Goal: Check status: Check status

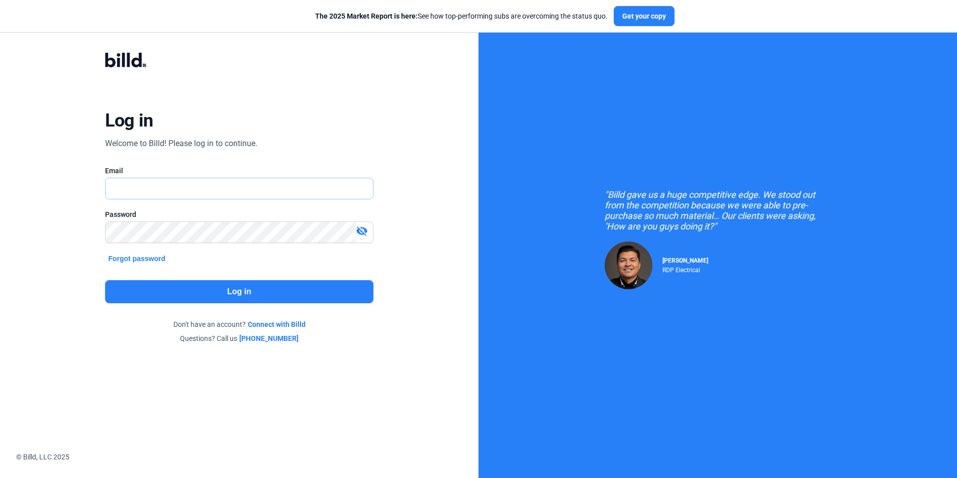
type input "[PERSON_NAME][EMAIL_ADDRESS][DOMAIN_NAME]"
click at [202, 278] on div "Log in Welcome to Billd! Please log in to continue. Email russell@billd.com Pas…" at bounding box center [239, 198] width 344 height 329
click at [204, 288] on button "Log in" at bounding box center [239, 291] width 268 height 23
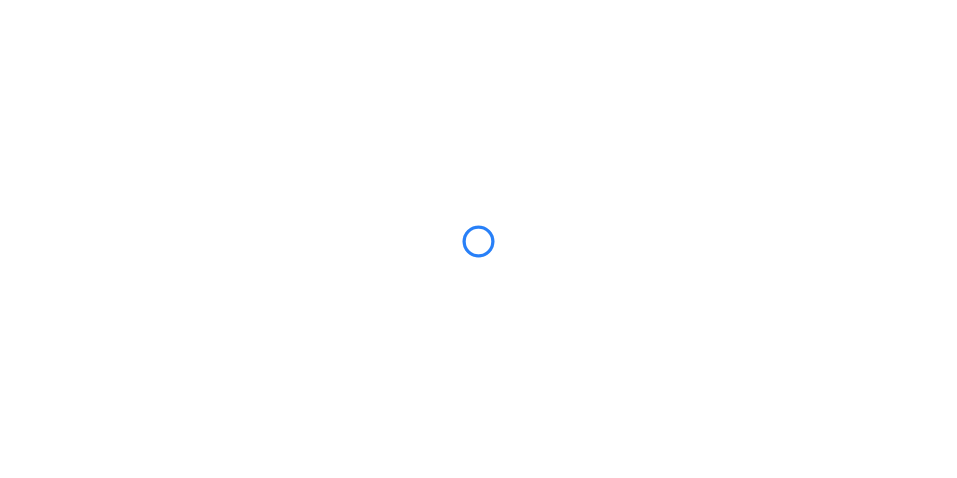
click at [204, 287] on div at bounding box center [478, 239] width 957 height 478
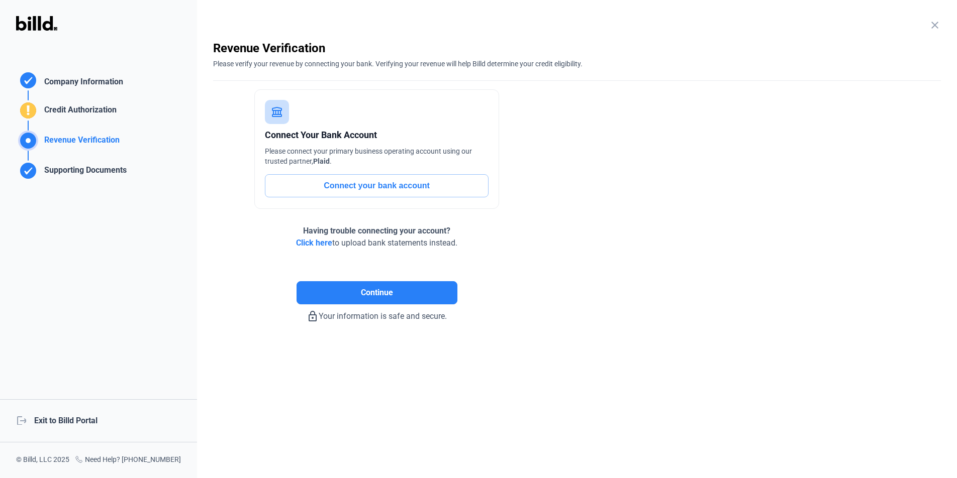
click at [93, 418] on div "logout Exit to Billd Portal" at bounding box center [98, 420] width 197 height 43
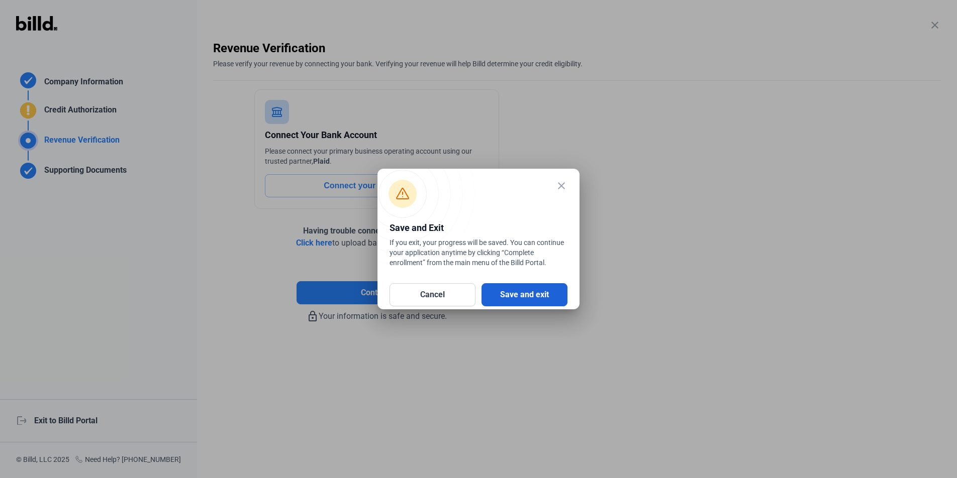
click at [558, 296] on button "Save and exit" at bounding box center [524, 294] width 86 height 23
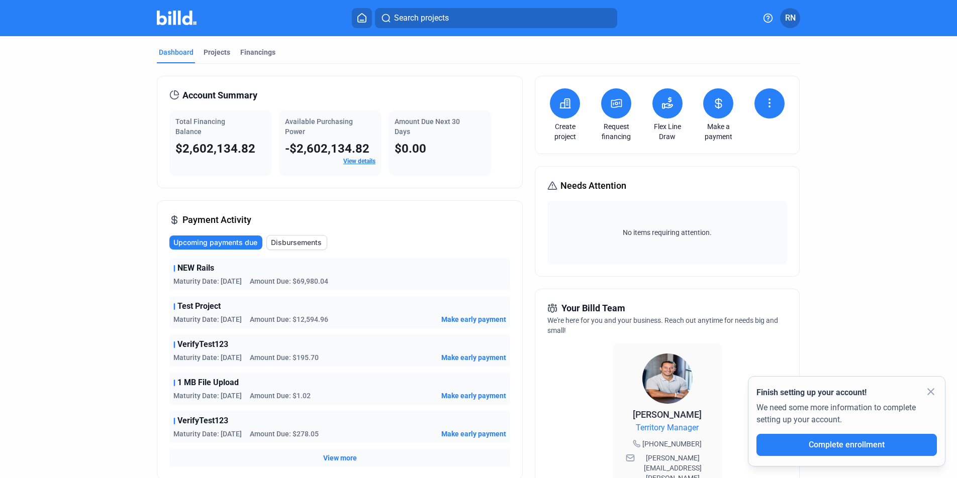
click at [251, 45] on mat-tab-group "Dashboard Projects Financings Account Summary Total Financing Balance $2,602,13…" at bounding box center [478, 383] width 643 height 695
click at [250, 54] on div "Financings" at bounding box center [257, 52] width 35 height 10
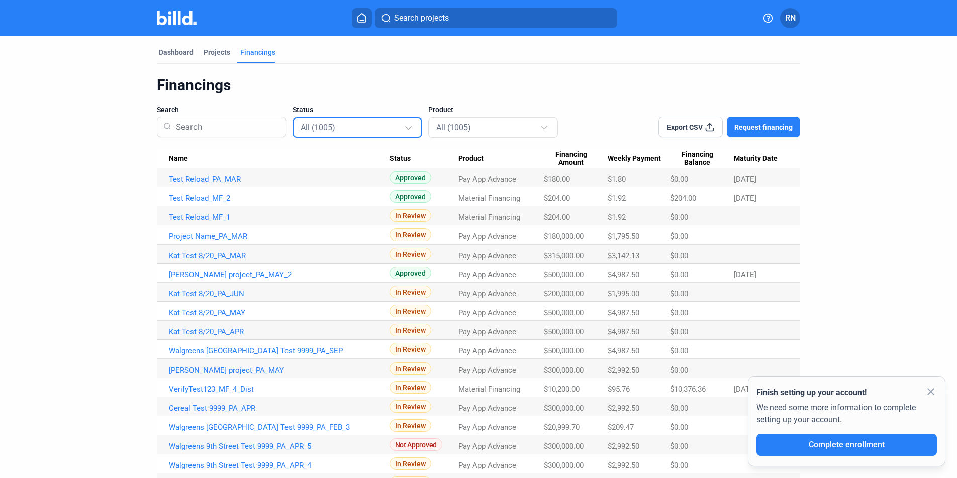
click at [388, 131] on div "All (1005)" at bounding box center [351, 127] width 103 height 13
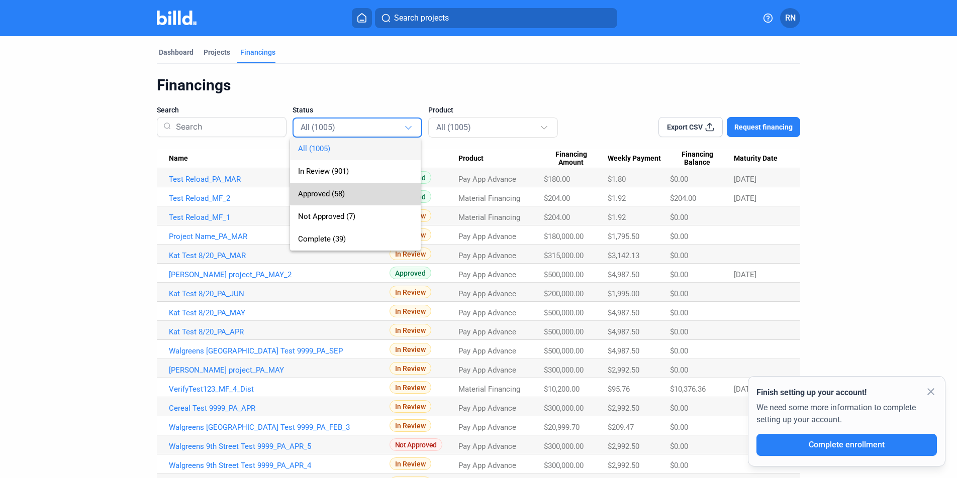
click at [376, 189] on span "Approved (58)" at bounding box center [355, 194] width 115 height 23
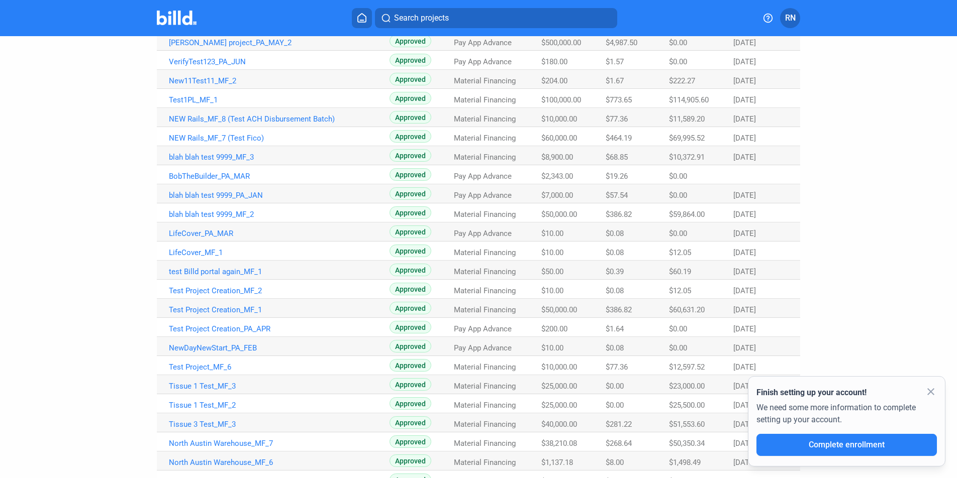
scroll to position [504, 0]
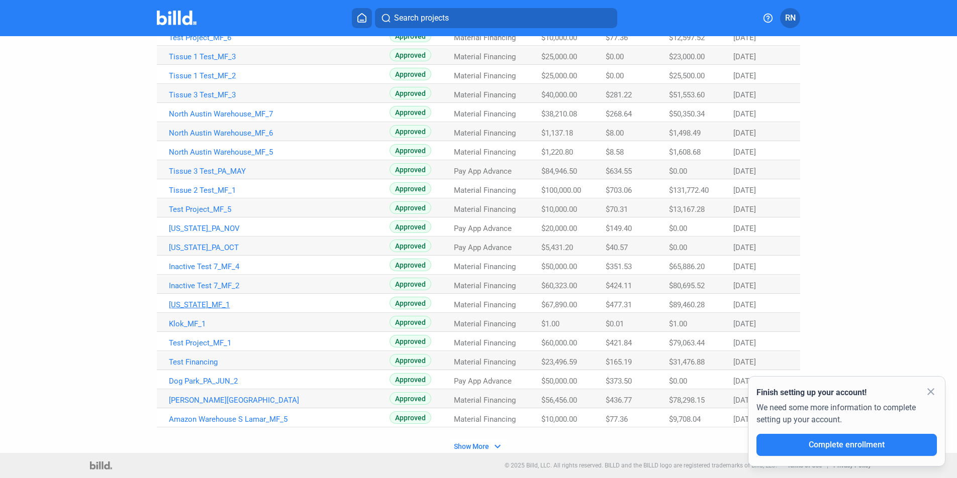
click at [176, 304] on link "Texas_MF_1" at bounding box center [279, 304] width 221 height 9
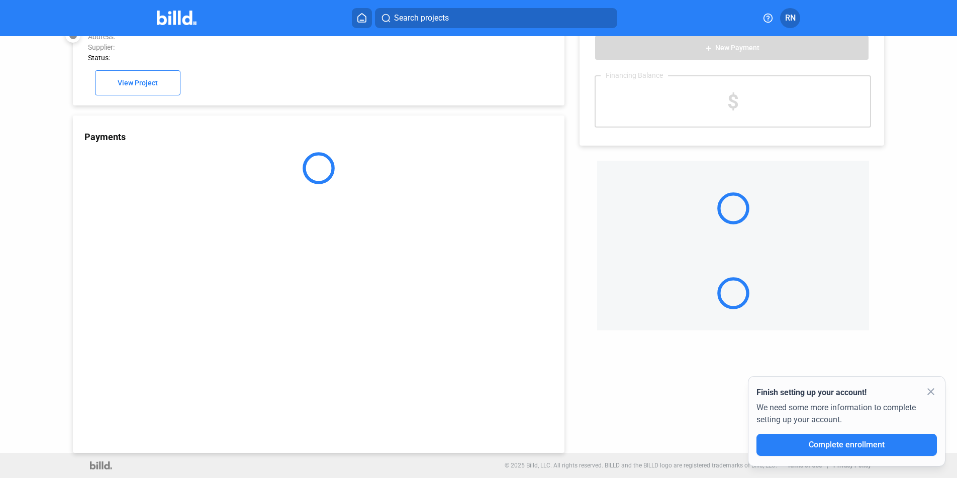
scroll to position [27, 0]
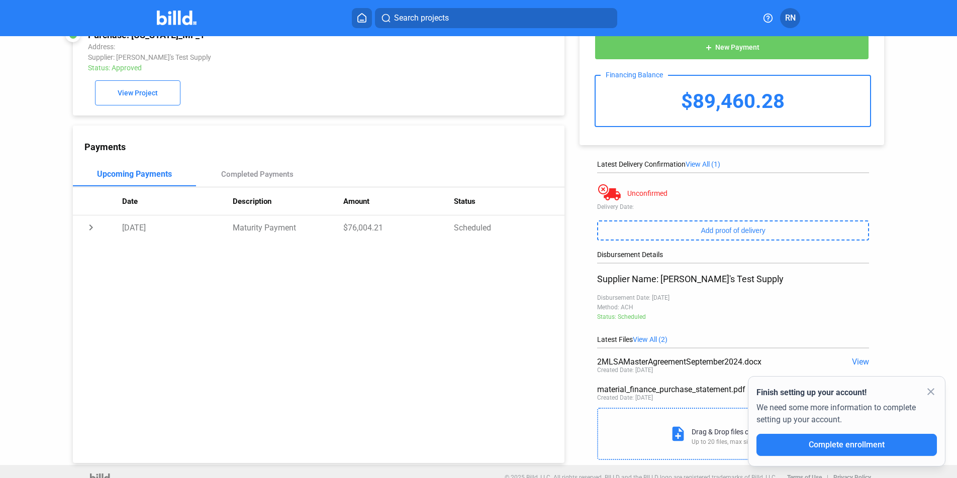
click at [932, 392] on mat-icon "close" at bounding box center [930, 392] width 12 height 12
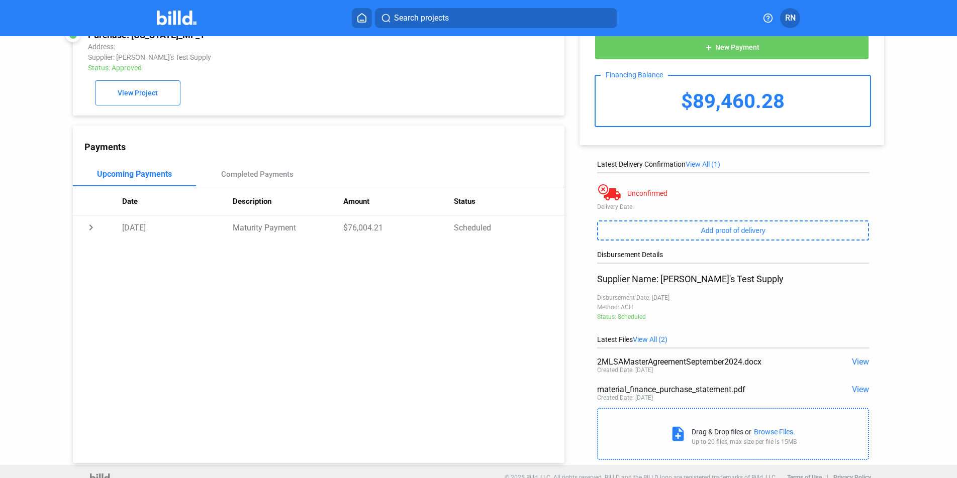
scroll to position [0, 0]
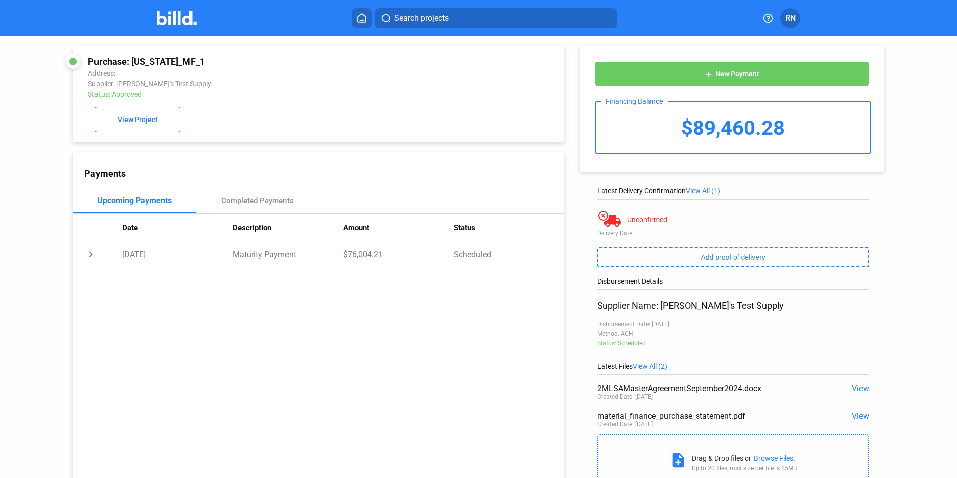
drag, startPoint x: 132, startPoint y: 60, endPoint x: 181, endPoint y: 60, distance: 49.7
click at [181, 60] on div "Purchase: Texas_MF_1" at bounding box center [272, 61] width 369 height 11
drag, startPoint x: 183, startPoint y: 61, endPoint x: 133, endPoint y: 61, distance: 50.2
click at [133, 61] on div "Purchase: Texas_MF_1" at bounding box center [272, 61] width 369 height 11
copy div "Texas_MF_1"
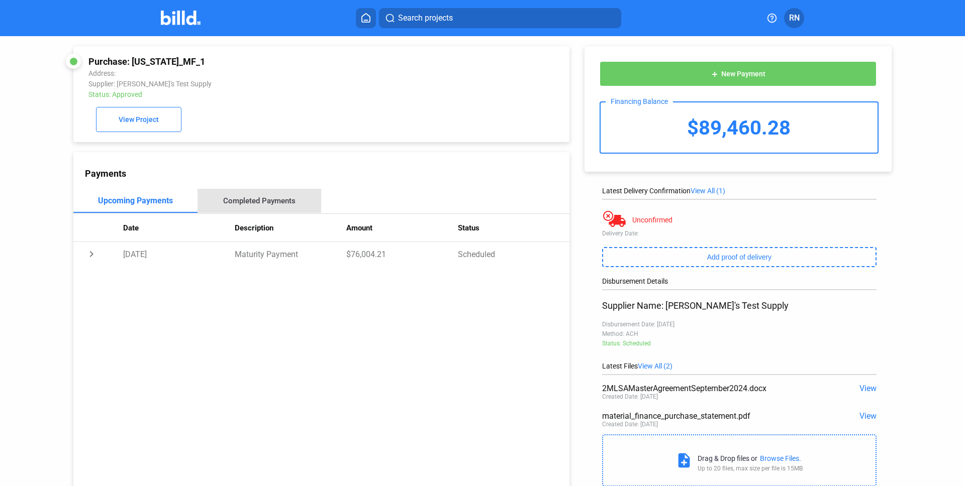
click at [270, 202] on div "Completed Payments" at bounding box center [259, 200] width 72 height 9
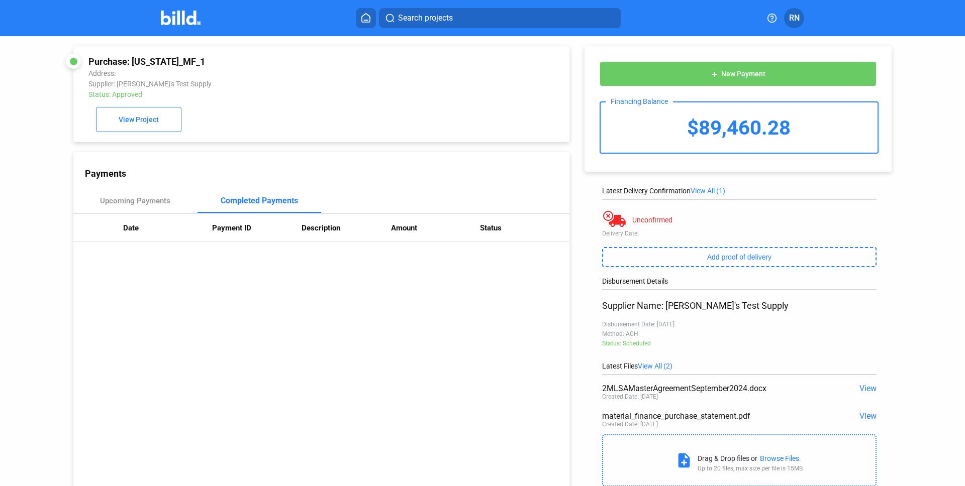
click at [163, 188] on div "Payments Upcoming Payments Completed Payments Date Payment ID Description Amoun…" at bounding box center [321, 325] width 496 height 346
click at [163, 199] on div "Upcoming Payments" at bounding box center [135, 200] width 70 height 9
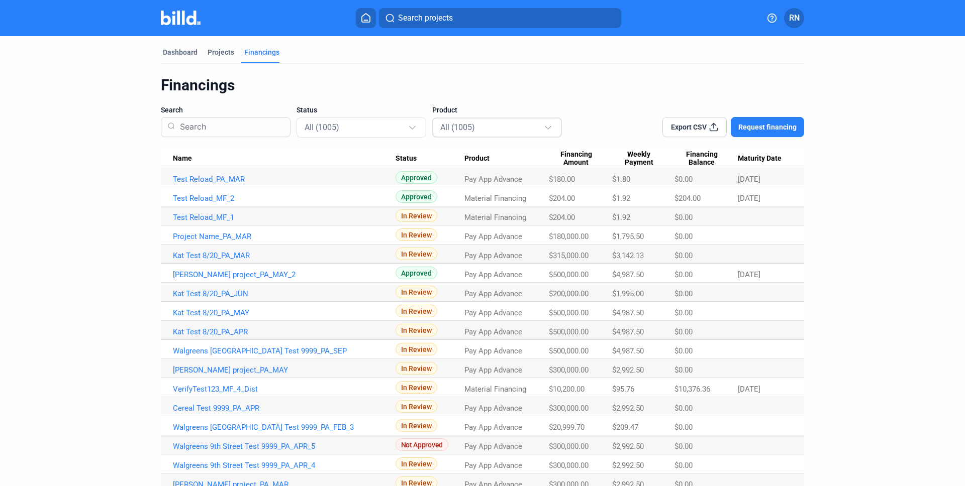
click at [470, 125] on mat-select-trigger "All (1005)" at bounding box center [457, 128] width 35 height 10
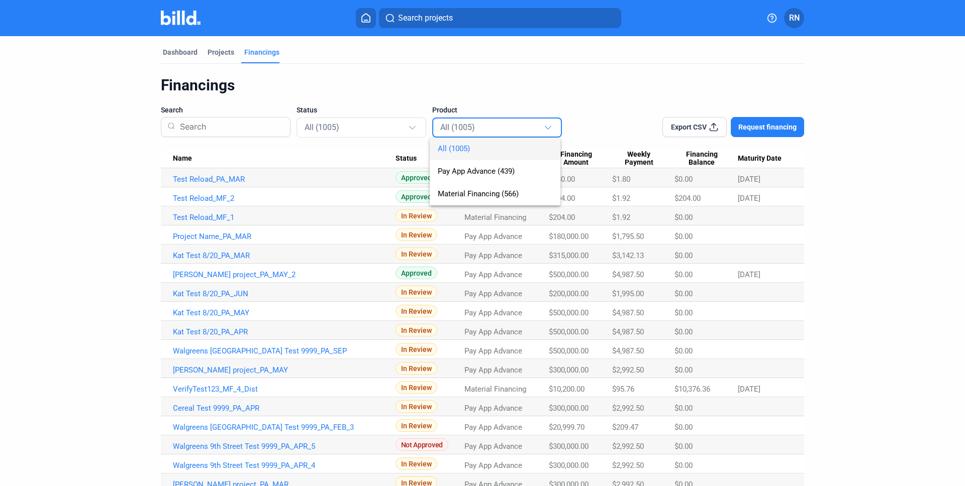
click at [397, 122] on div at bounding box center [482, 243] width 965 height 486
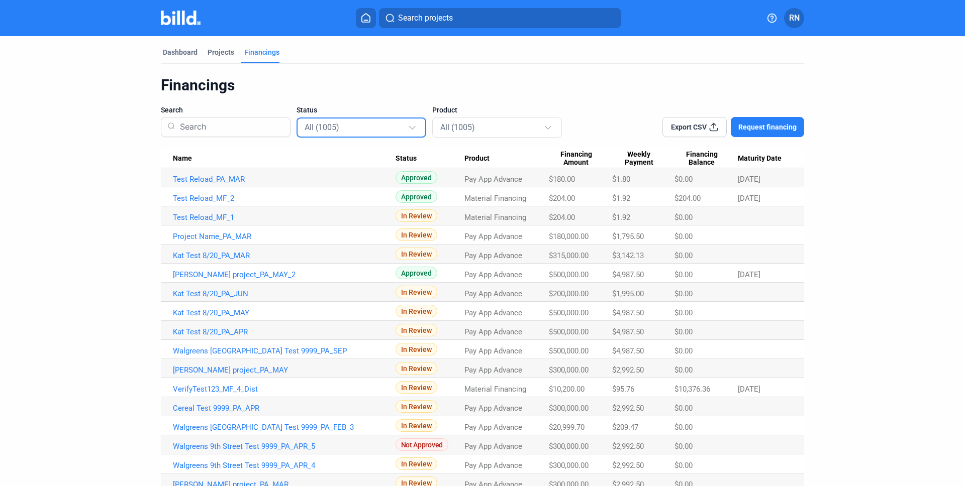
click at [392, 124] on div "All (1005)" at bounding box center [355, 127] width 103 height 13
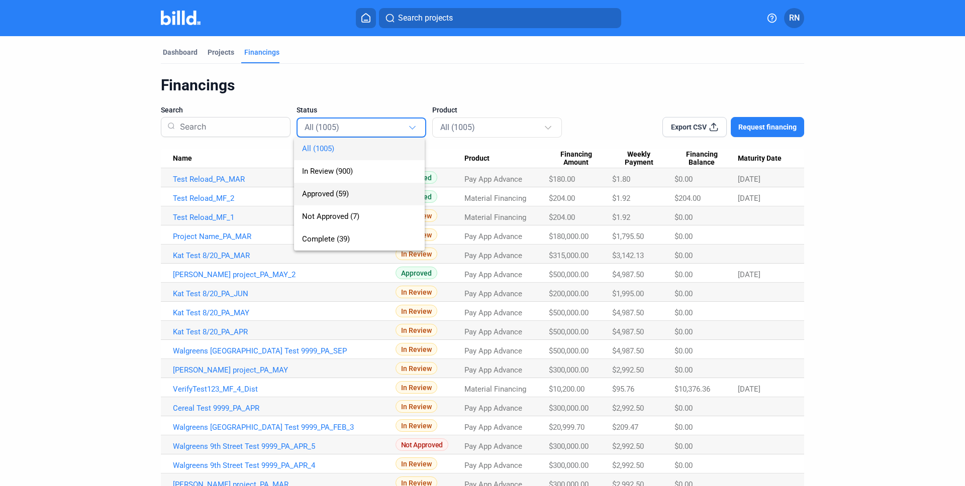
click at [379, 195] on span "Approved (59)" at bounding box center [359, 194] width 115 height 23
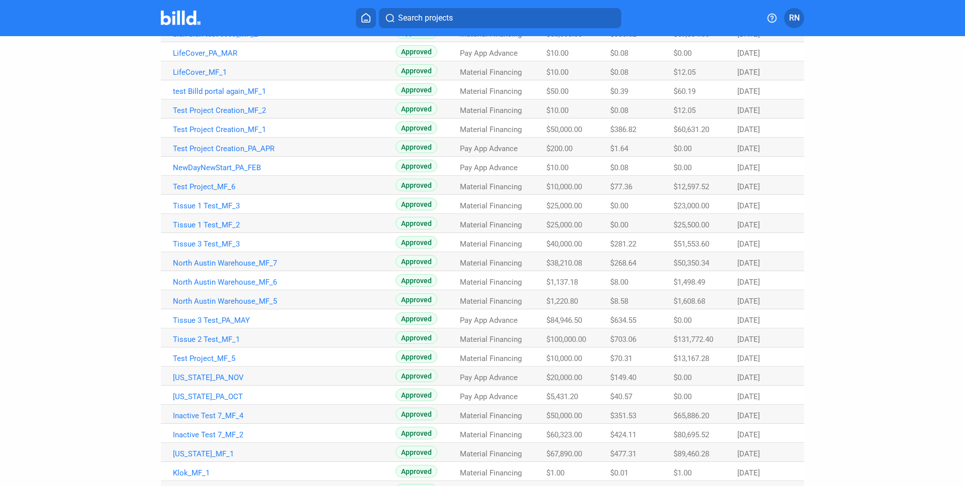
scroll to position [496, 0]
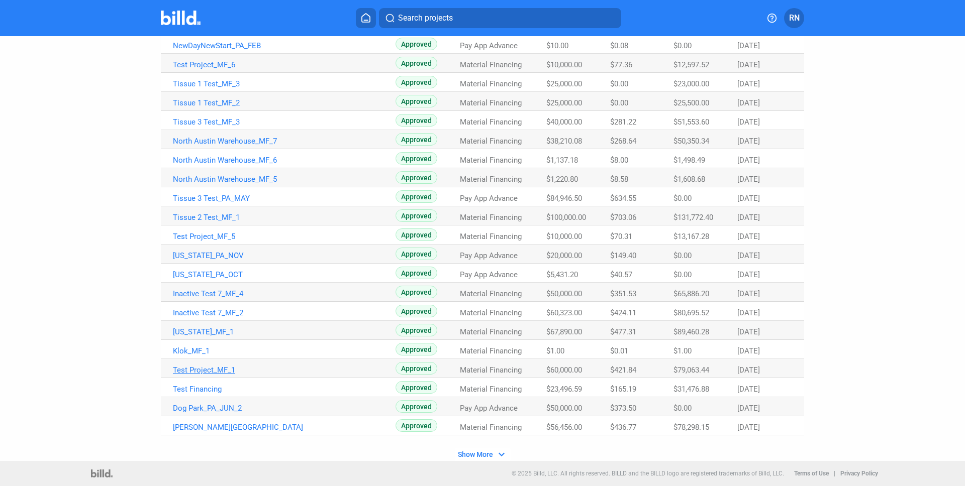
click at [216, 366] on link "Test Project_MF_1" at bounding box center [284, 370] width 223 height 9
click at [222, 428] on link "Johnson Elementary School_MF_16" at bounding box center [284, 427] width 223 height 9
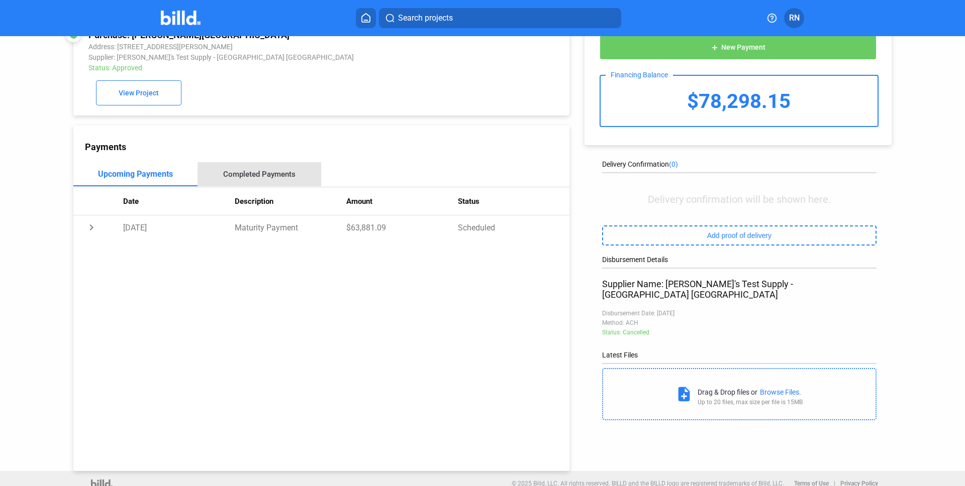
click at [266, 168] on div "Completed Payments" at bounding box center [259, 174] width 124 height 24
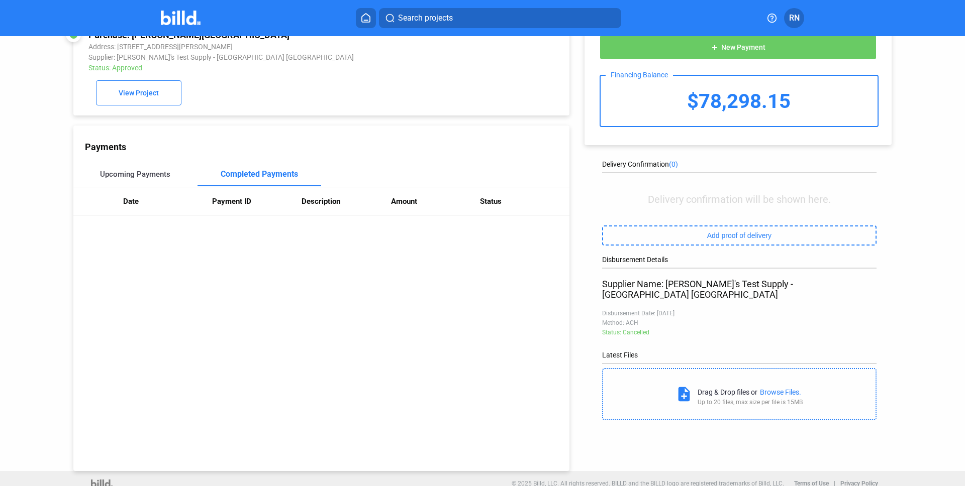
click at [191, 180] on div "Upcoming Payments" at bounding box center [135, 174] width 124 height 24
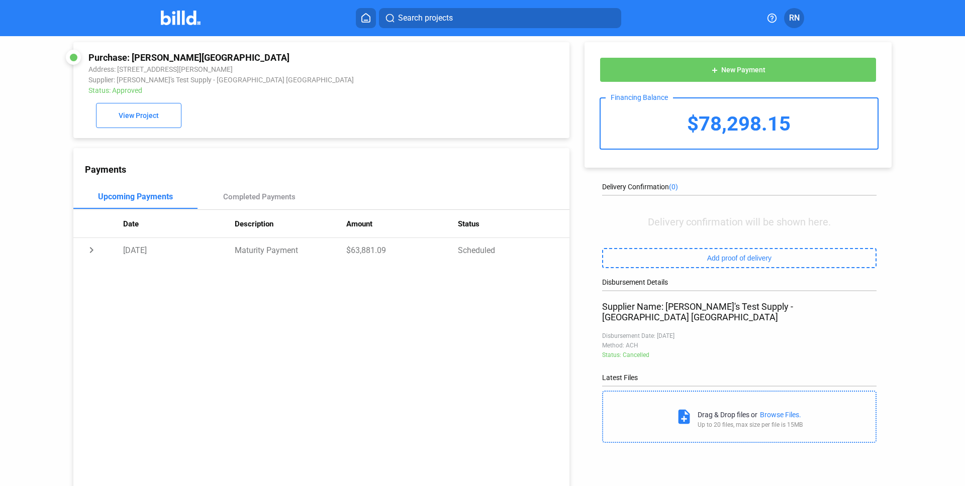
scroll to position [0, 0]
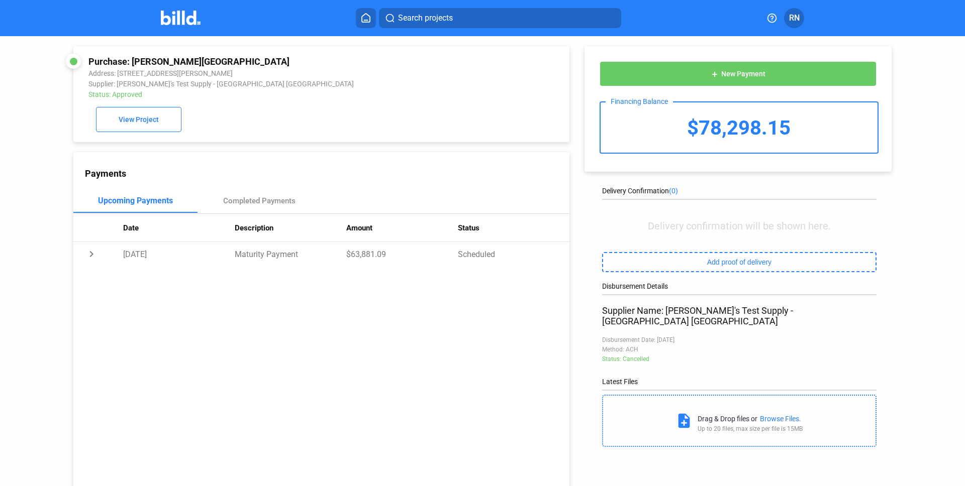
drag, startPoint x: 133, startPoint y: 59, endPoint x: 298, endPoint y: 59, distance: 165.3
click at [298, 59] on div "Purchase: [PERSON_NAME][GEOGRAPHIC_DATA]" at bounding box center [274, 61] width 372 height 11
copy div "Johnson Elementary School_MF_16"
click at [263, 202] on div "Completed Payments" at bounding box center [259, 200] width 72 height 9
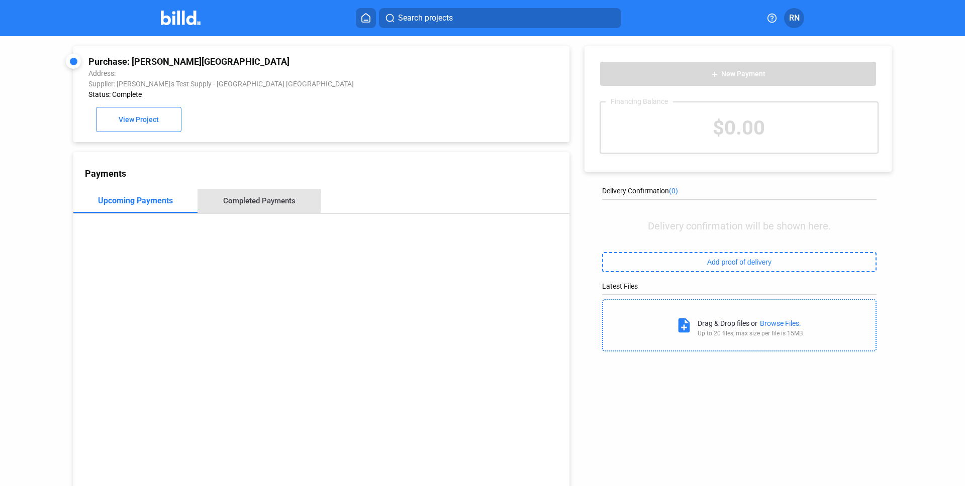
click at [244, 201] on div "Completed Payments" at bounding box center [259, 200] width 72 height 9
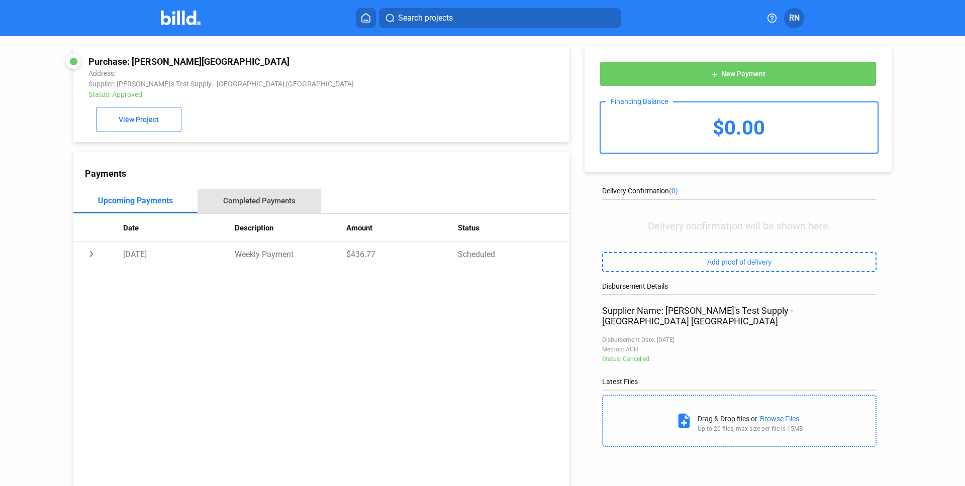
click at [261, 206] on div "Completed Payments" at bounding box center [259, 201] width 124 height 24
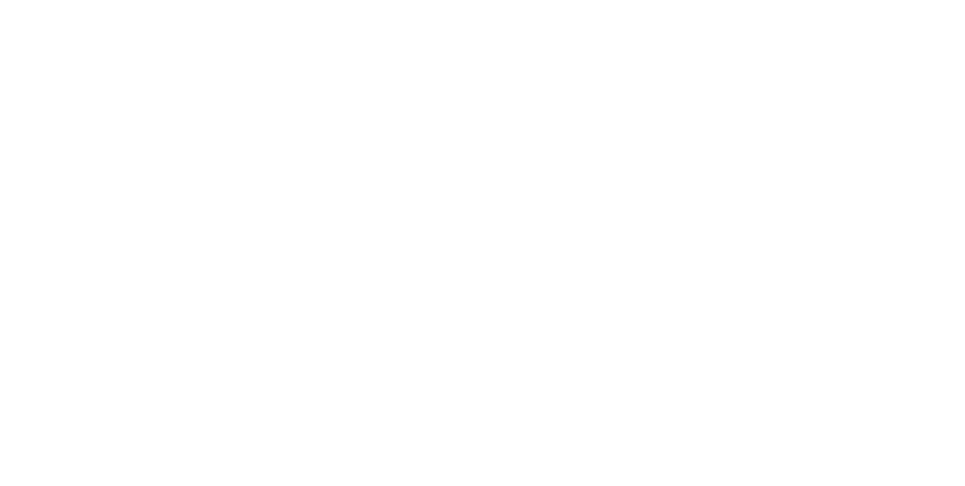
checkbox input "true"
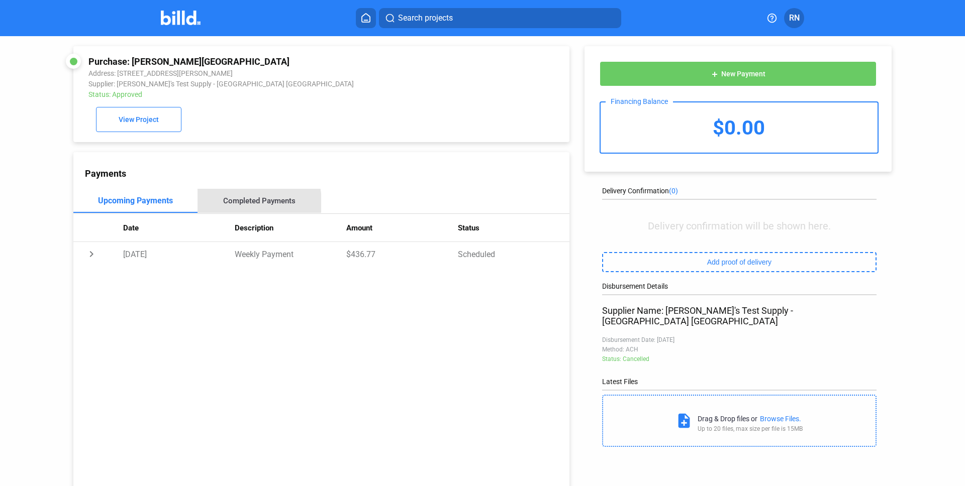
click at [233, 203] on div "Completed Payments" at bounding box center [259, 200] width 72 height 9
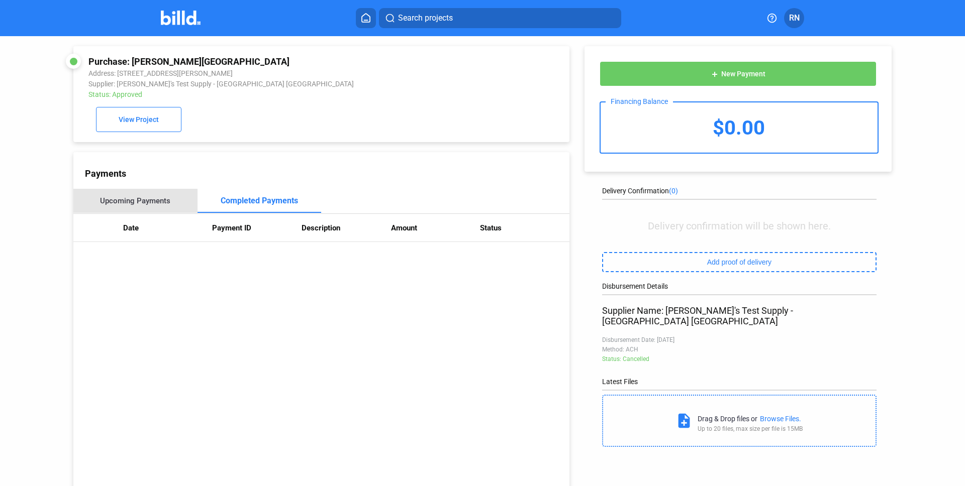
click at [157, 204] on div "Upcoming Payments" at bounding box center [135, 200] width 70 height 9
